Goal: Information Seeking & Learning: Learn about a topic

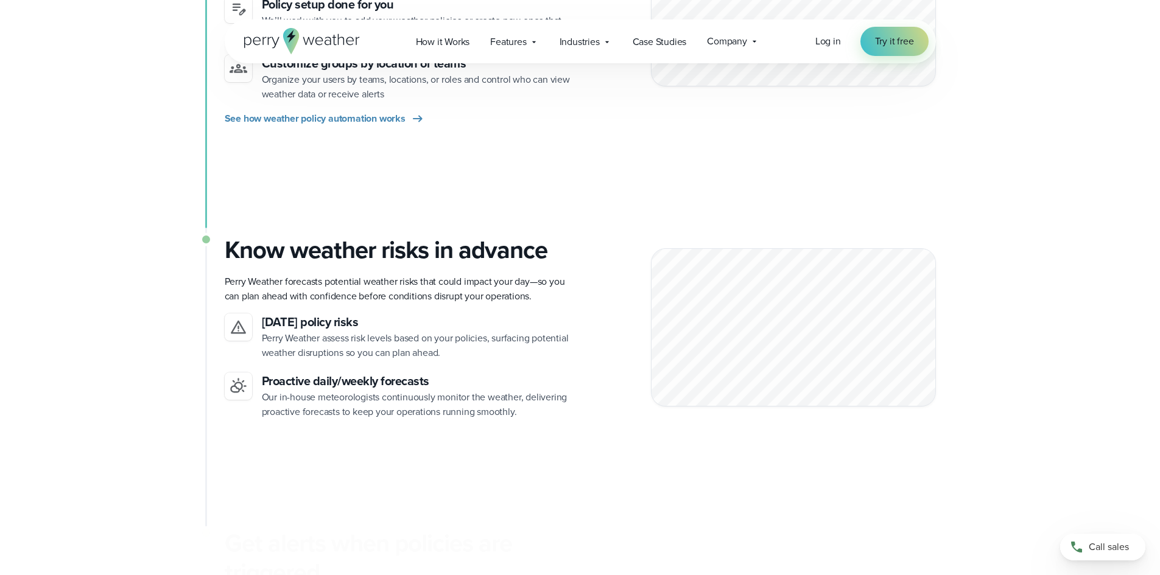
scroll to position [852, 0]
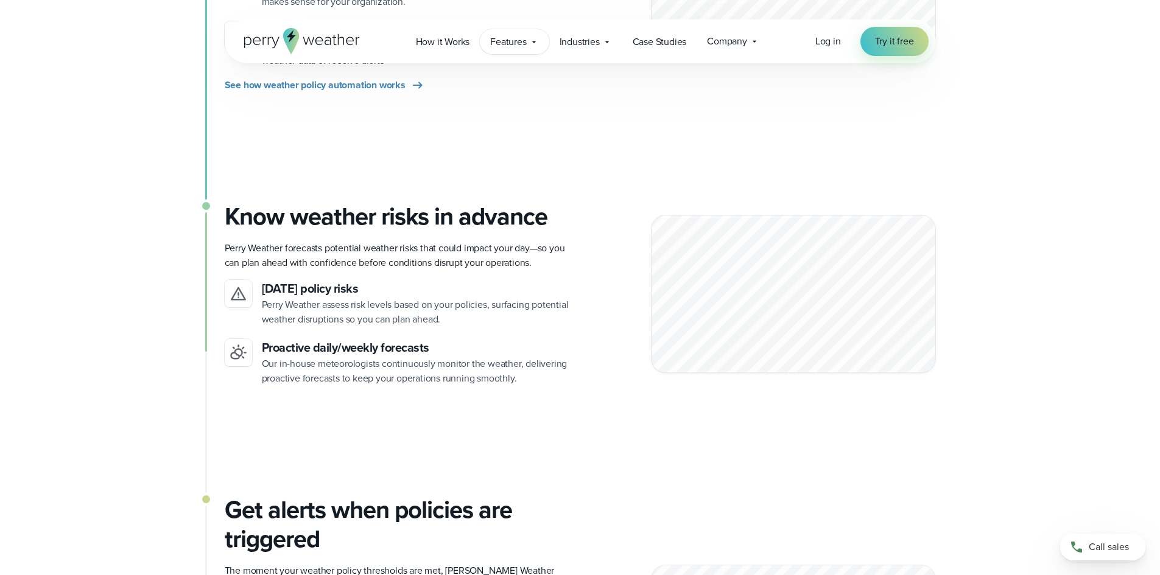
click at [513, 37] on span "Features" at bounding box center [508, 42] width 36 height 15
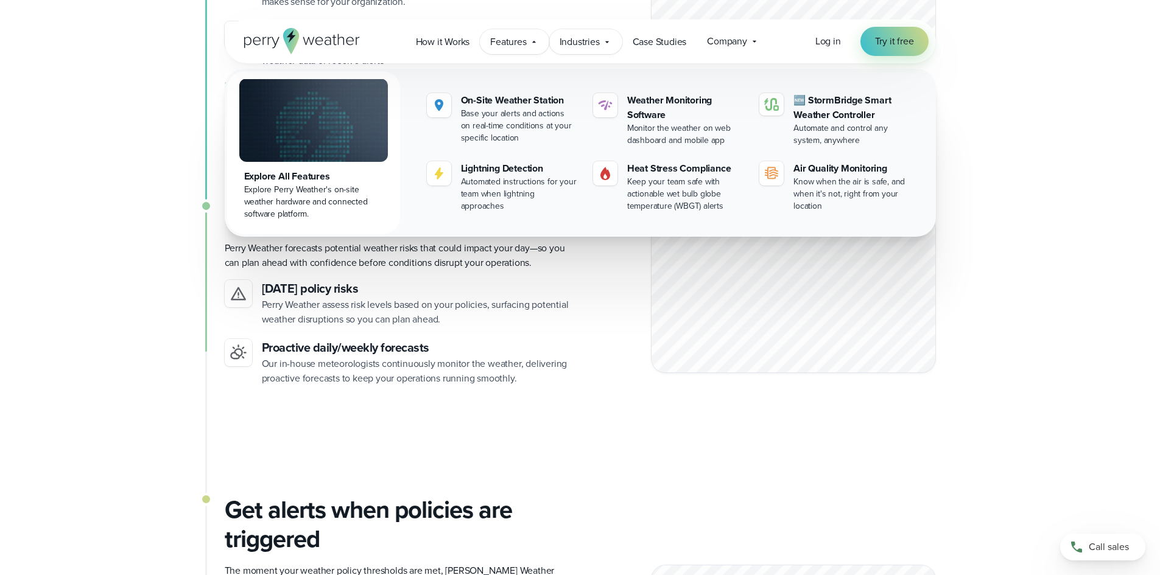
click at [576, 42] on span "Industries" at bounding box center [579, 42] width 40 height 15
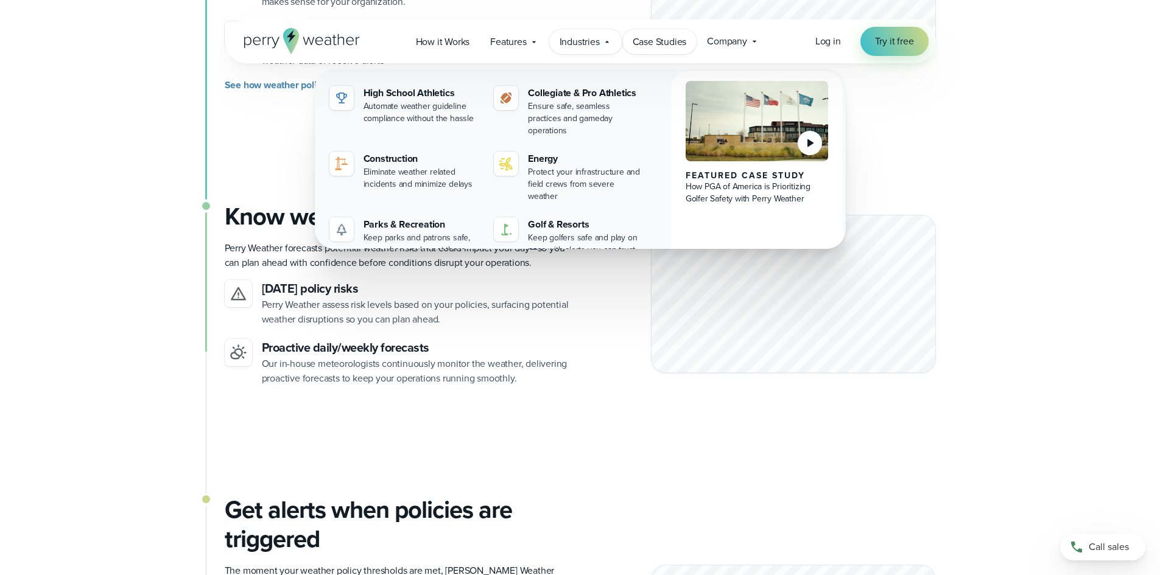
click at [661, 41] on span "Case Studies" at bounding box center [659, 42] width 54 height 15
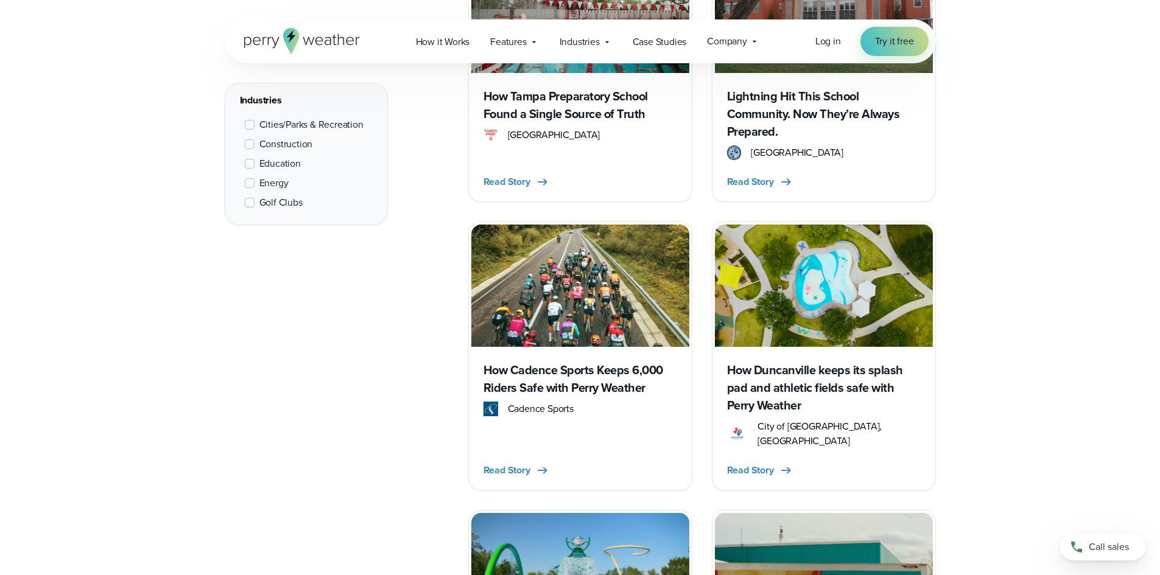
scroll to position [1157, 0]
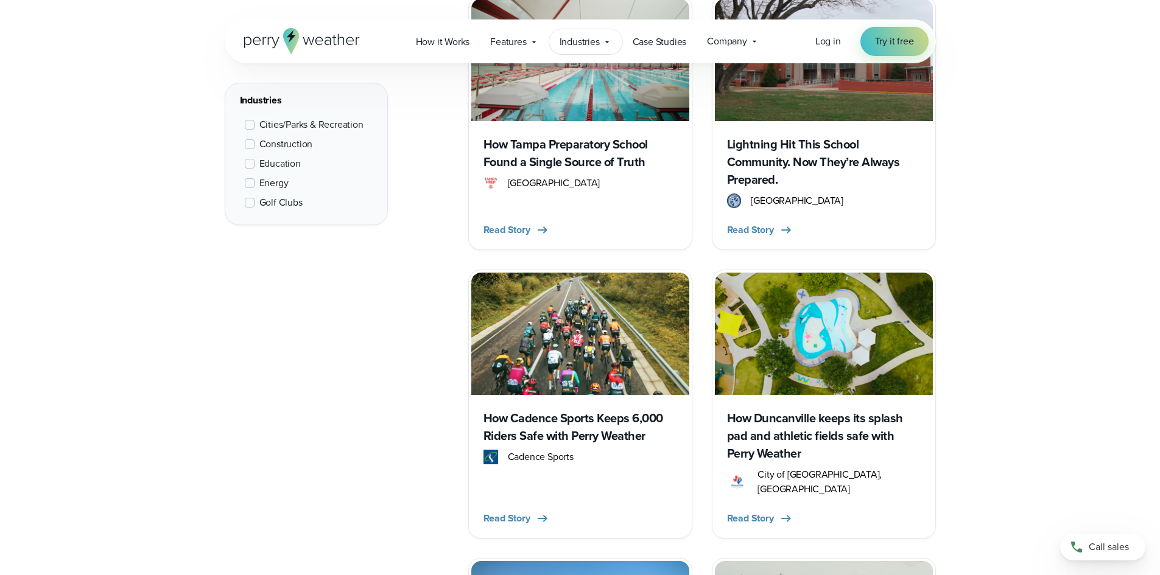
drag, startPoint x: 569, startPoint y: 43, endPoint x: 566, endPoint y: 37, distance: 6.3
click at [568, 40] on span "Industries" at bounding box center [579, 42] width 40 height 15
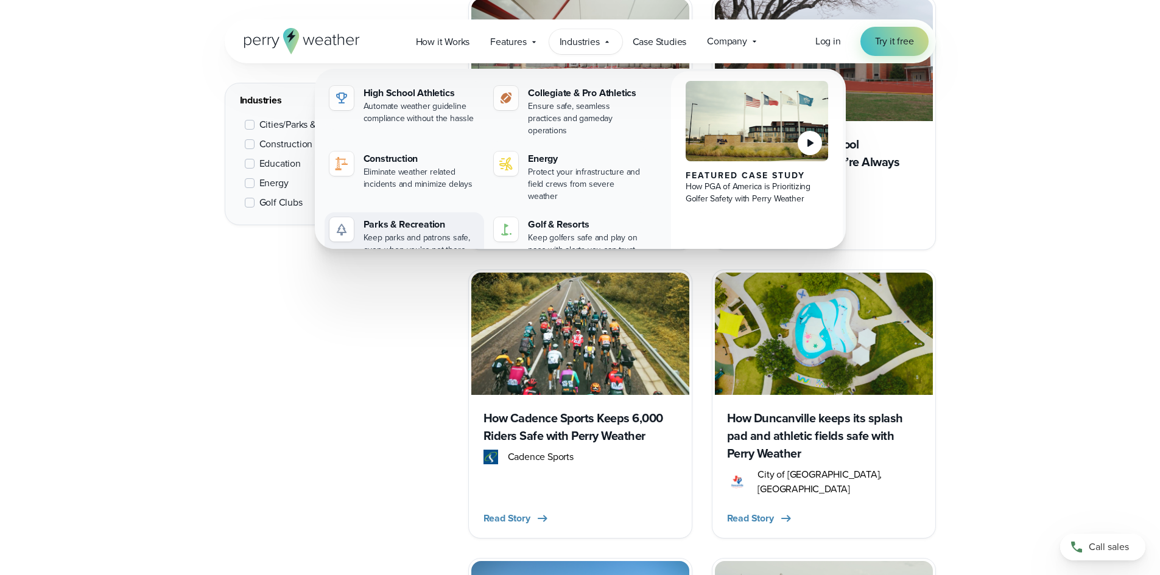
click at [379, 232] on div "Keep parks and patrons safe, even when you're not there" at bounding box center [421, 244] width 116 height 24
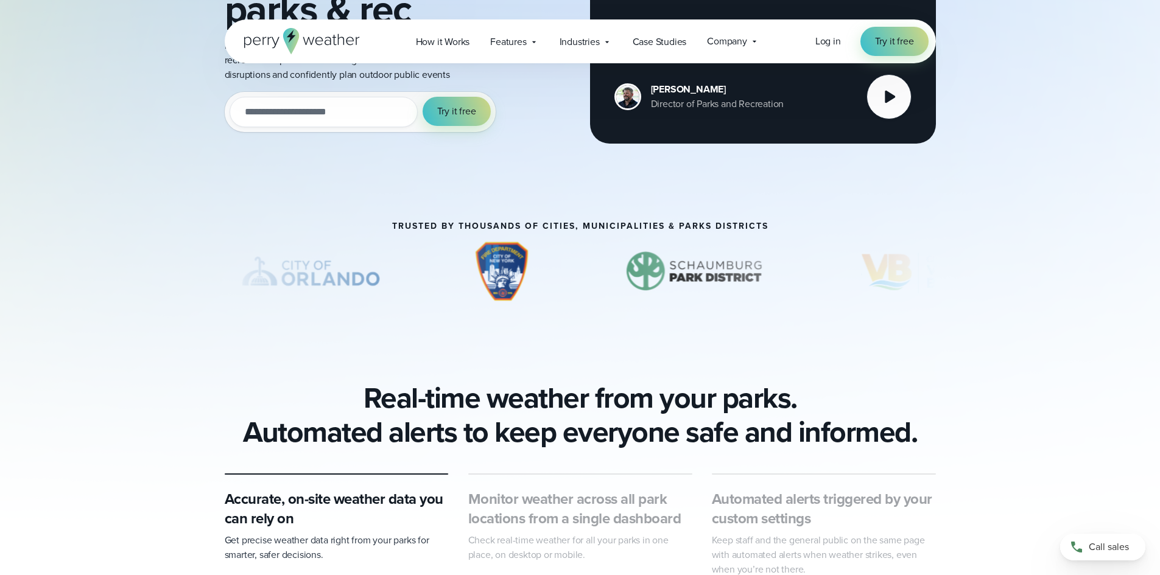
scroll to position [548, 0]
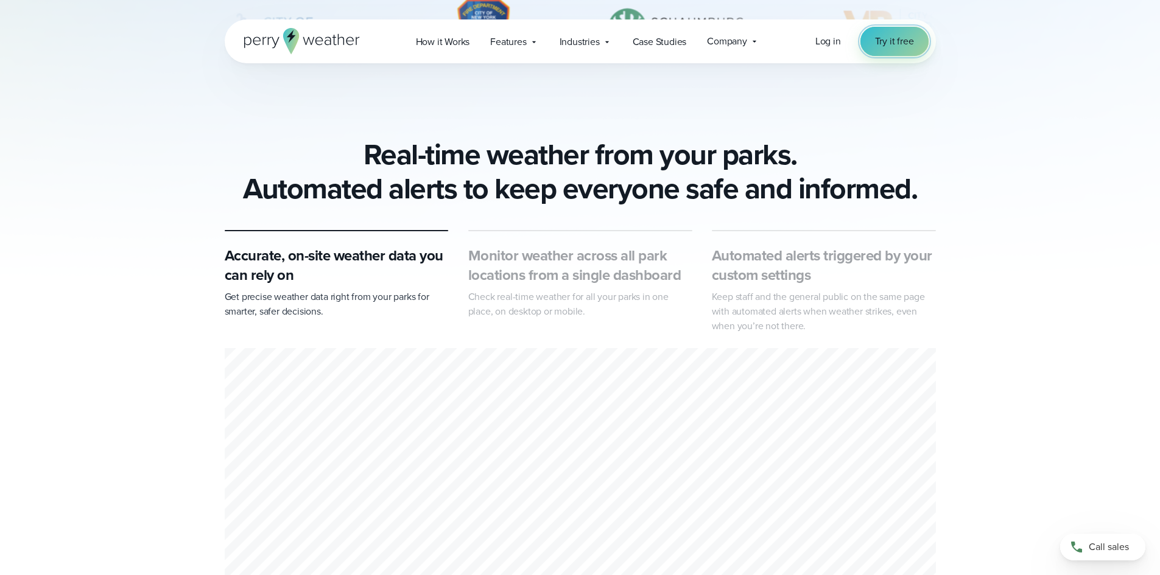
click at [889, 41] on span "Try it free" at bounding box center [894, 41] width 39 height 15
